Goal: Task Accomplishment & Management: Manage account settings

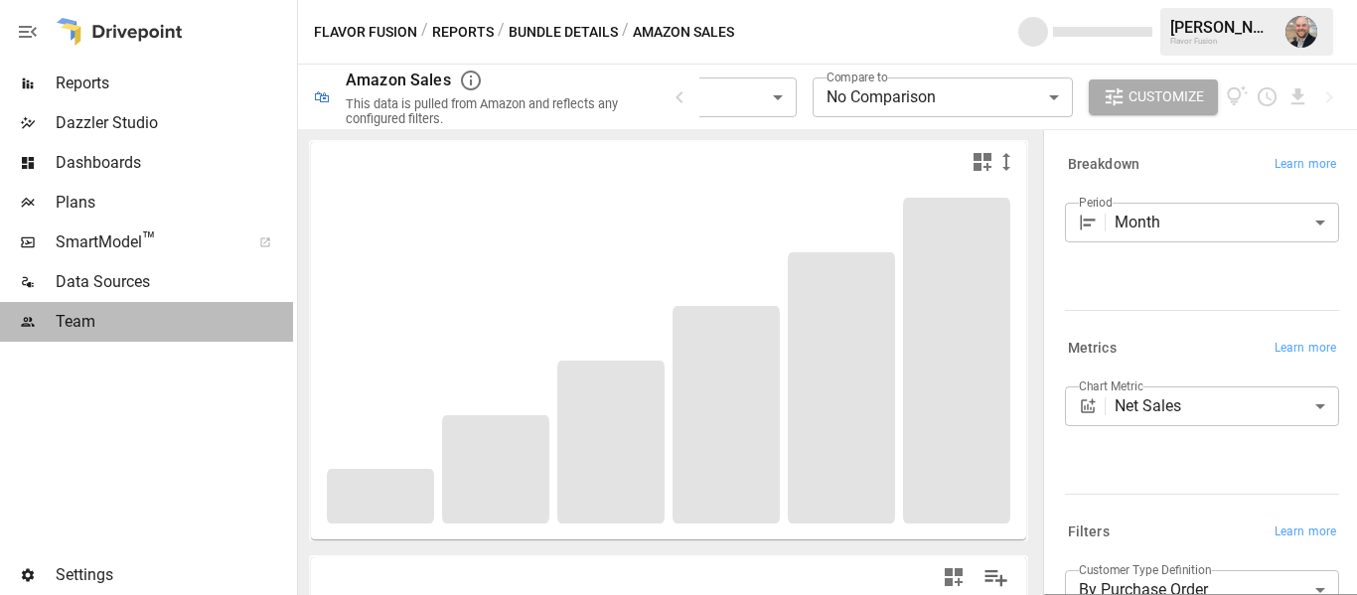
click at [161, 320] on span "Team" at bounding box center [174, 322] width 237 height 24
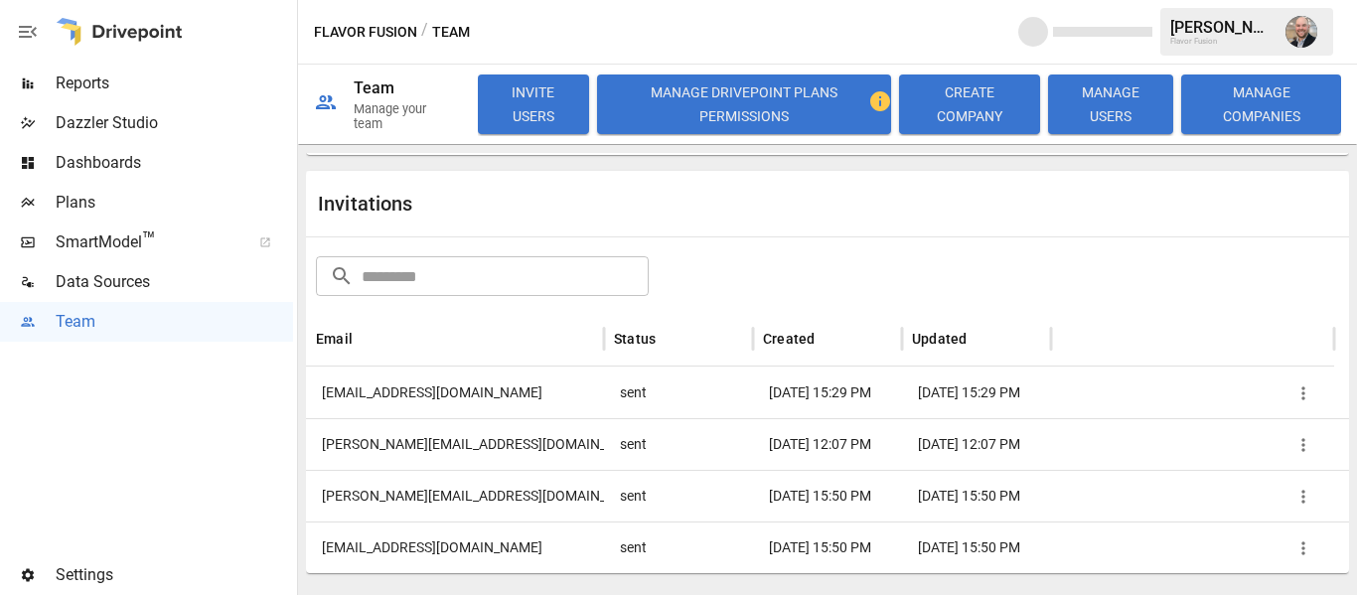
scroll to position [465, 0]
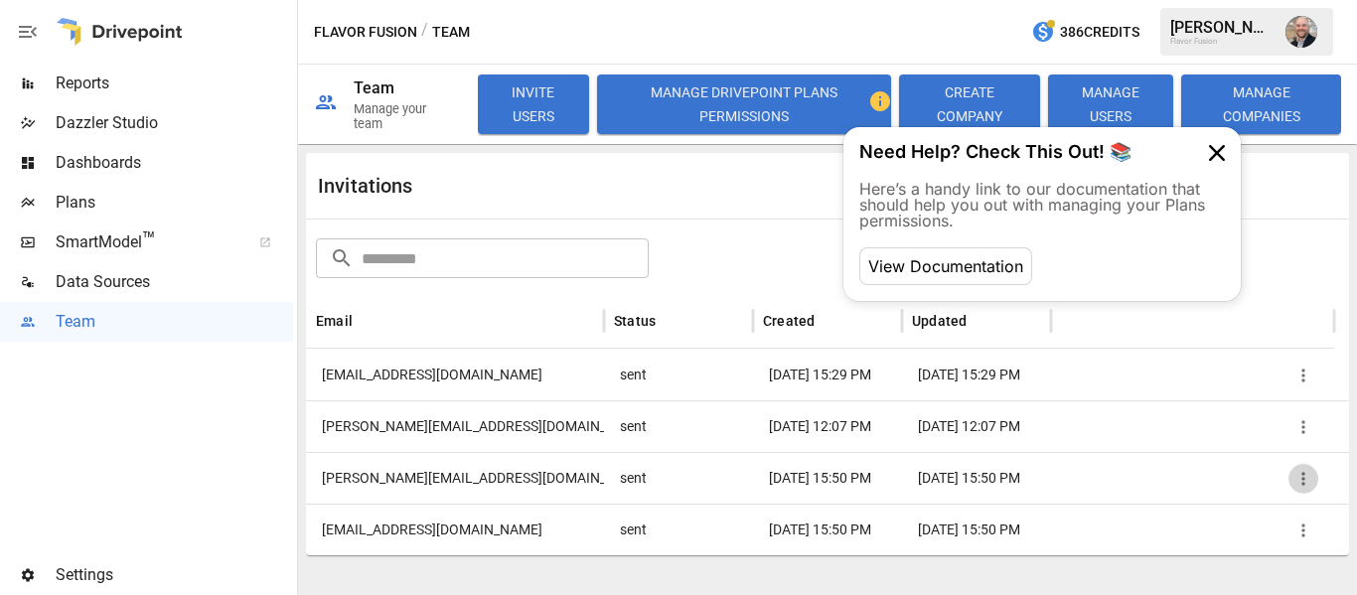
click at [1302, 481] on icon "button" at bounding box center [1304, 479] width 20 height 20
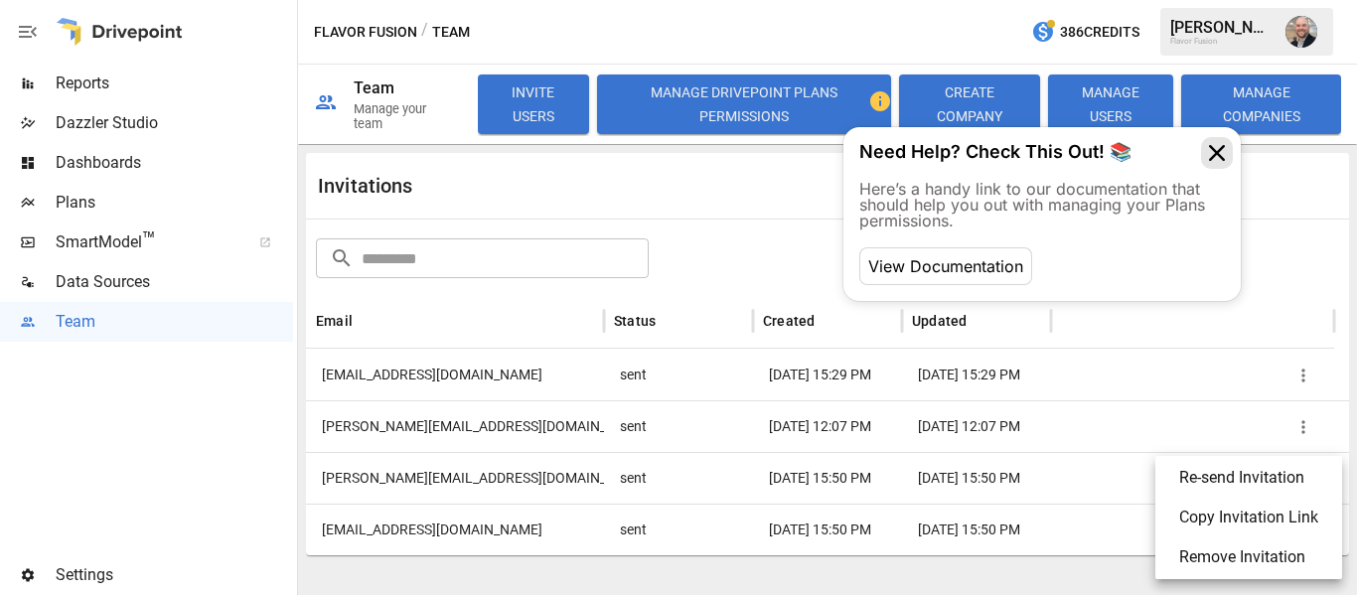
click at [1211, 158] on icon at bounding box center [1217, 153] width 32 height 32
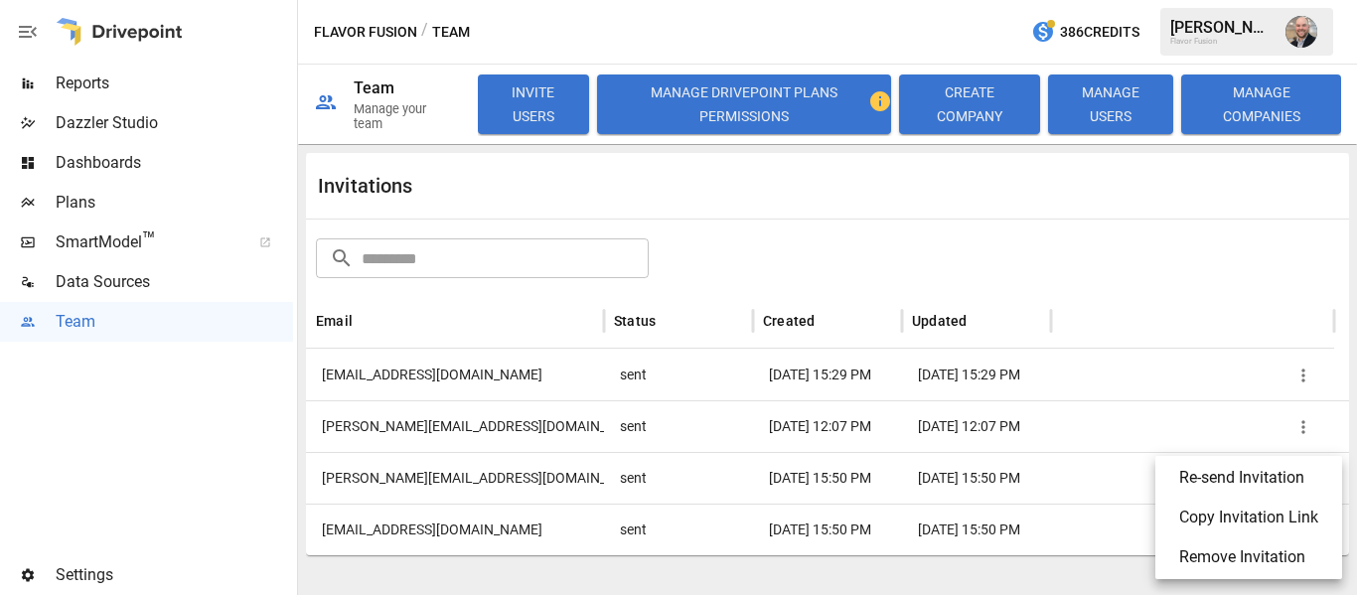
click at [1251, 563] on li "Remove Invitation" at bounding box center [1248, 558] width 171 height 40
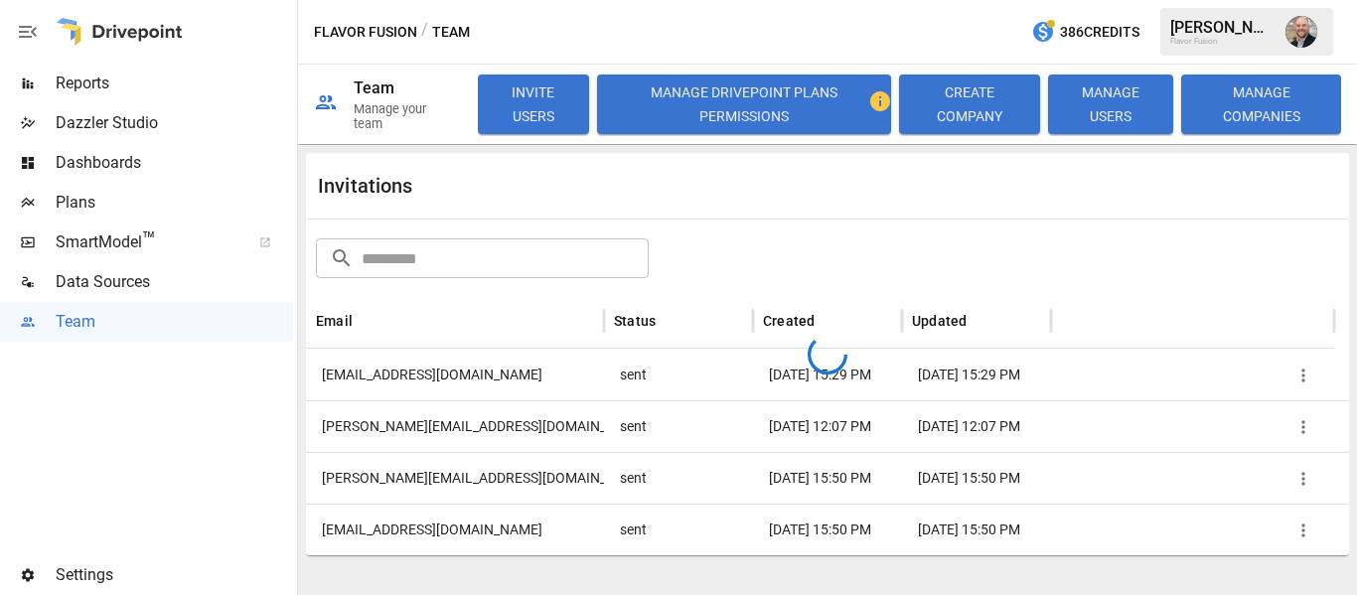
scroll to position [413, 0]
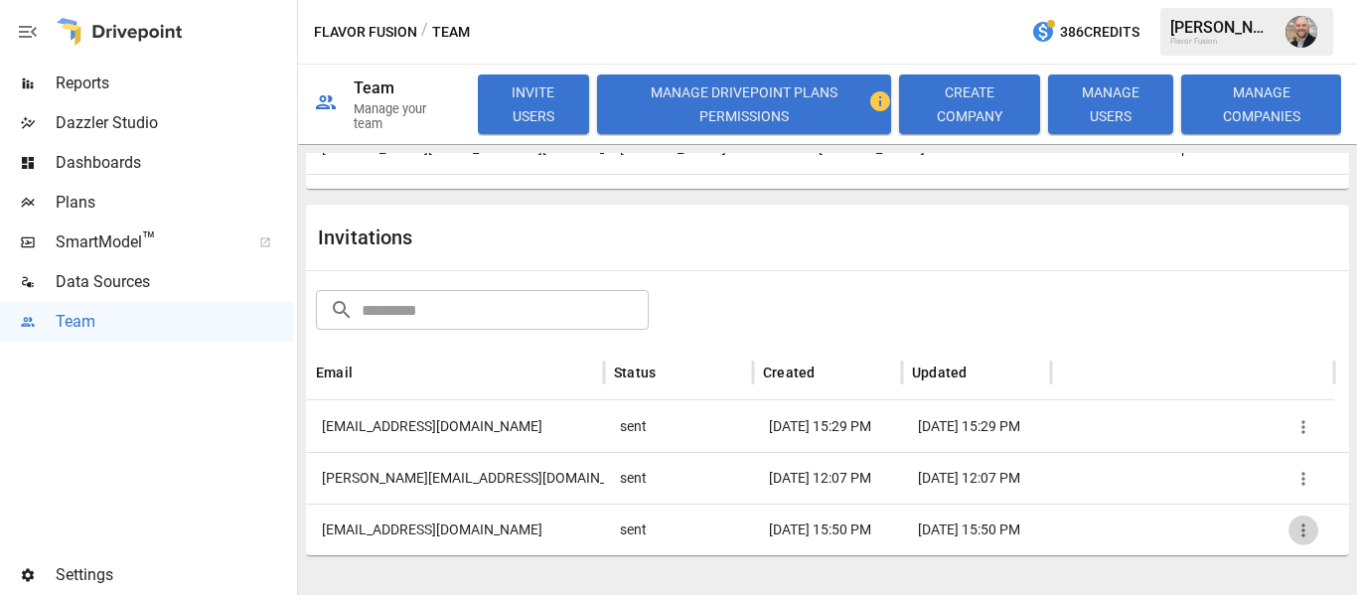
click at [1294, 522] on icon "button" at bounding box center [1304, 531] width 20 height 20
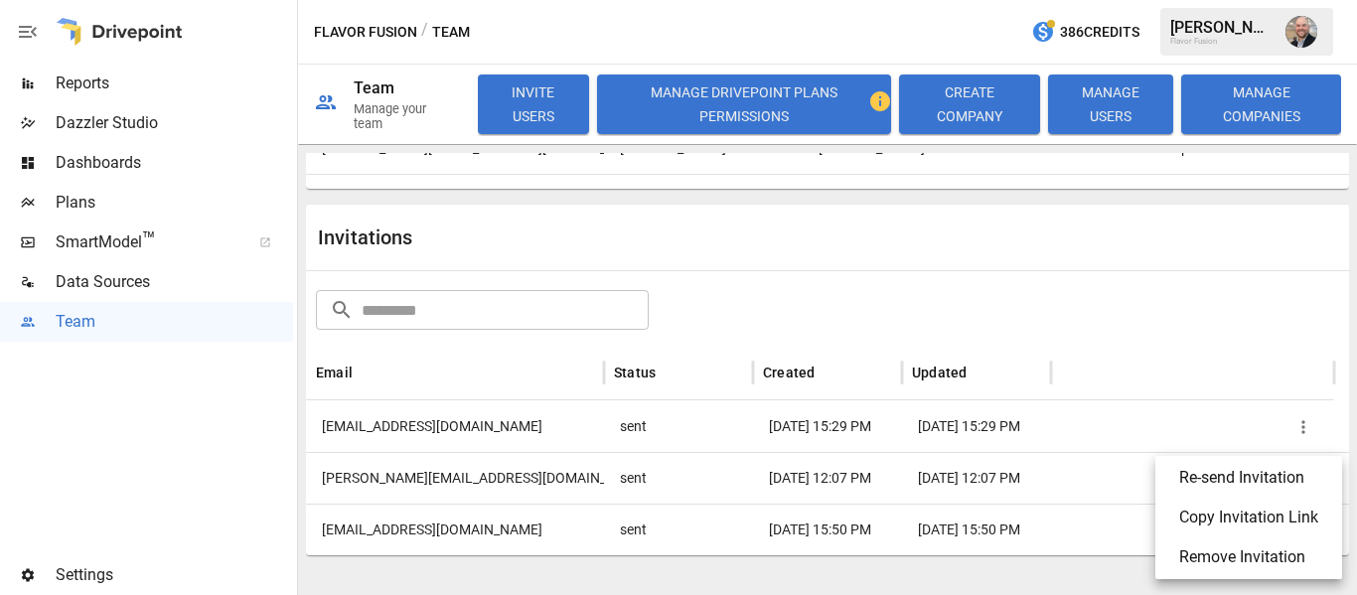
click at [1228, 548] on li "Remove Invitation" at bounding box center [1248, 558] width 171 height 40
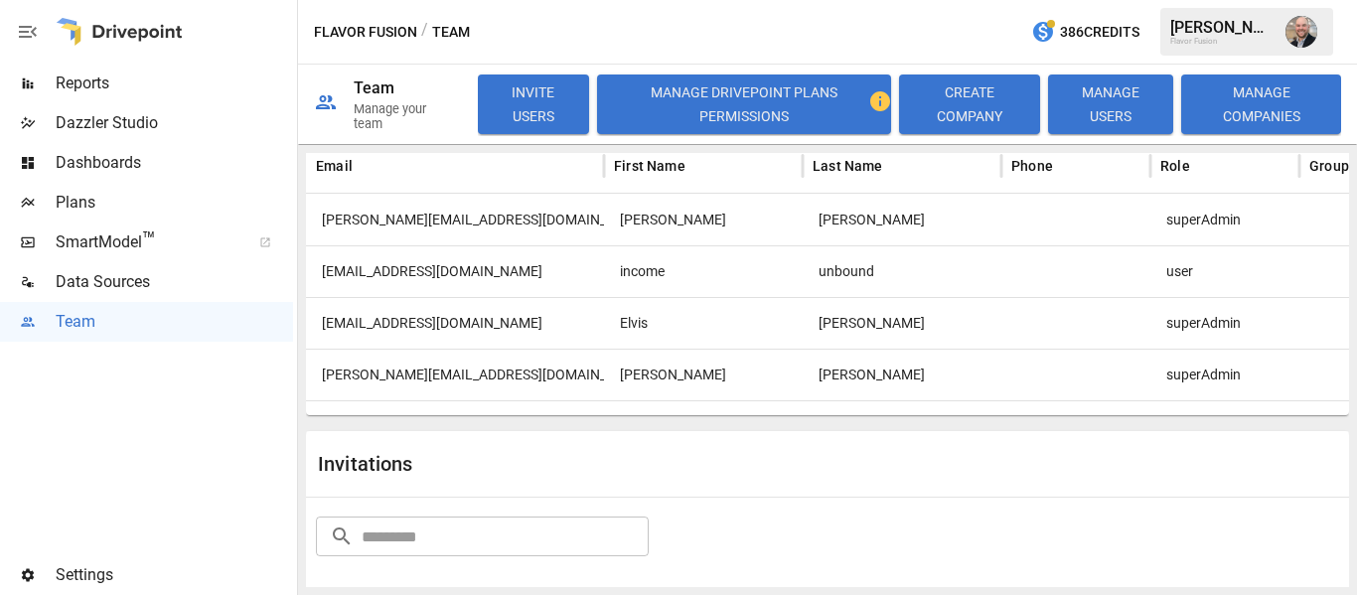
scroll to position [187, 0]
